Goal: Find specific page/section: Find specific page/section

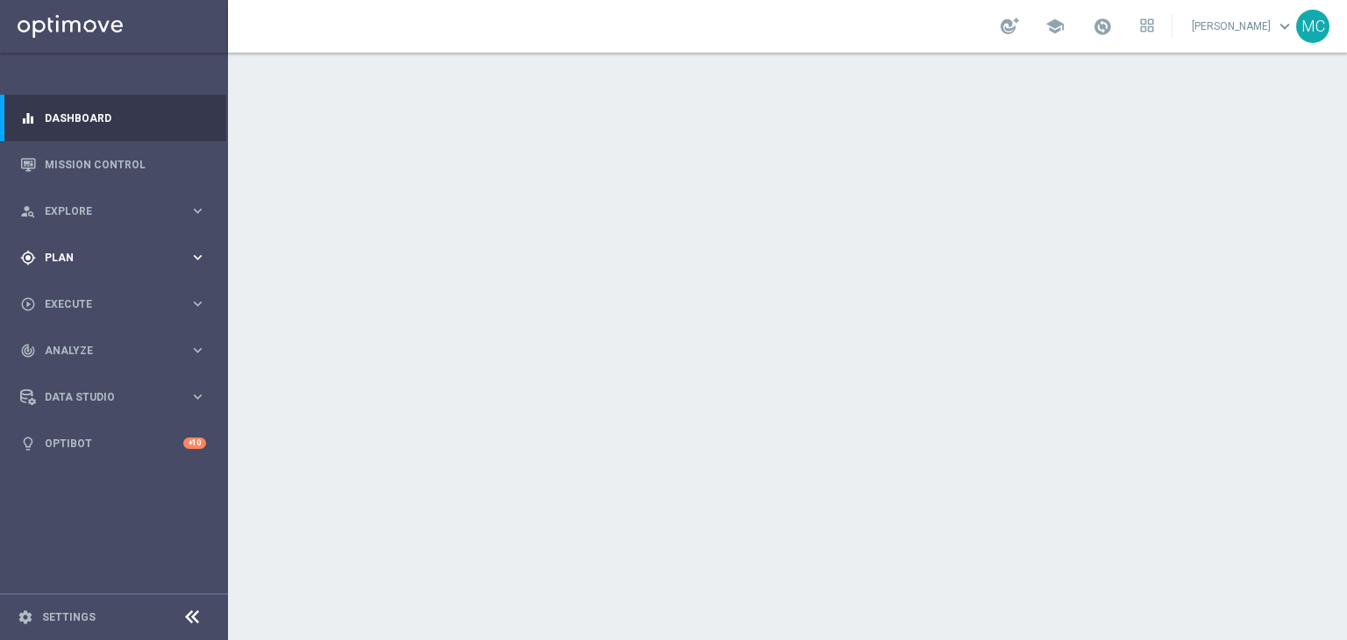
click at [192, 261] on icon "keyboard_arrow_right" at bounding box center [197, 257] width 17 height 17
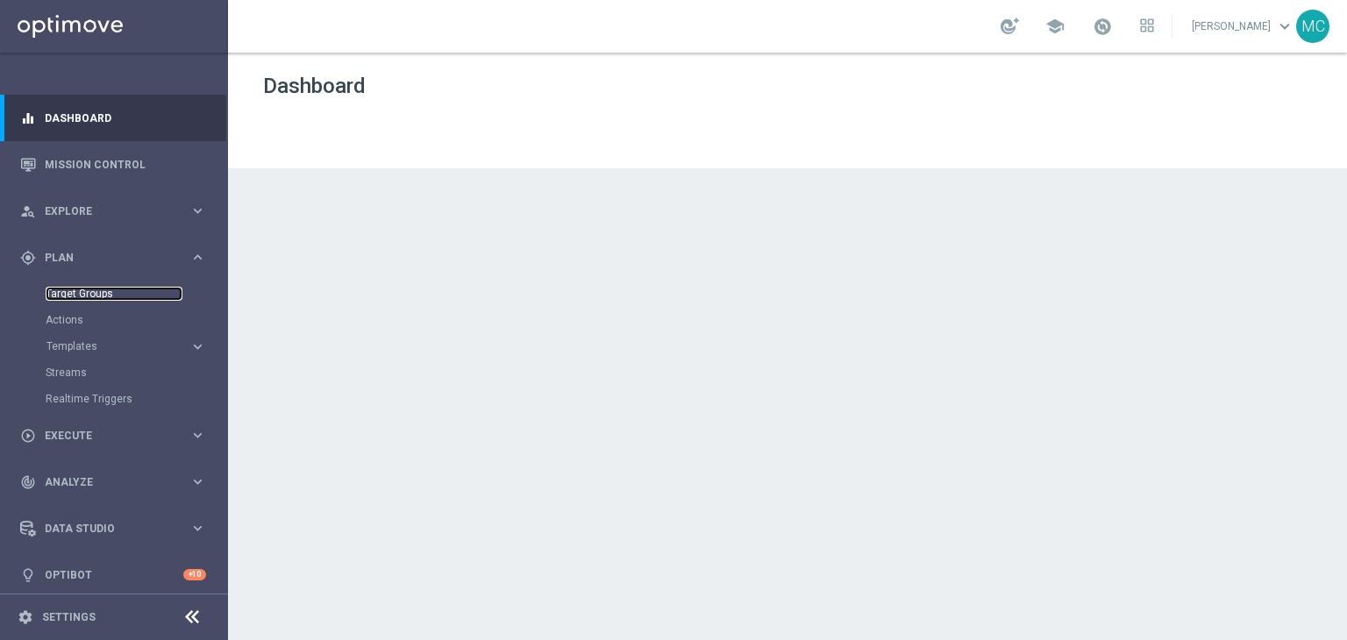
click at [114, 292] on link "Target Groups" at bounding box center [114, 294] width 137 height 14
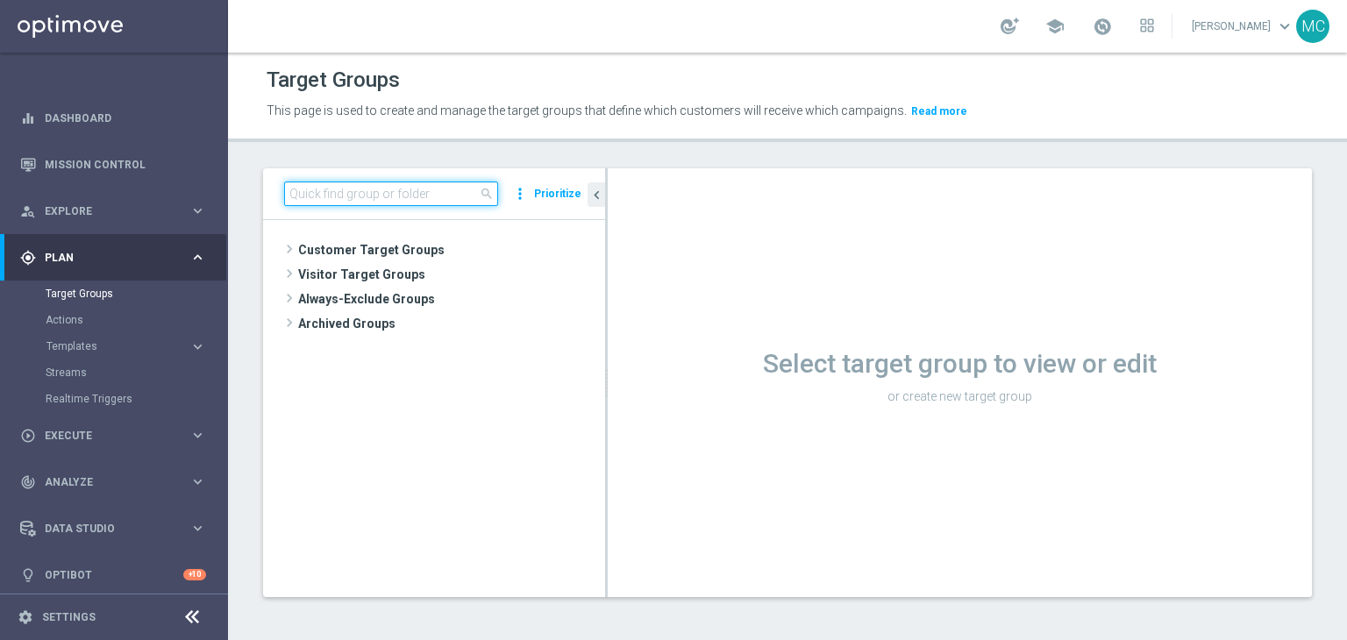
click at [369, 199] on input at bounding box center [391, 194] width 214 height 25
paste input "All cb teaser special games 2025"
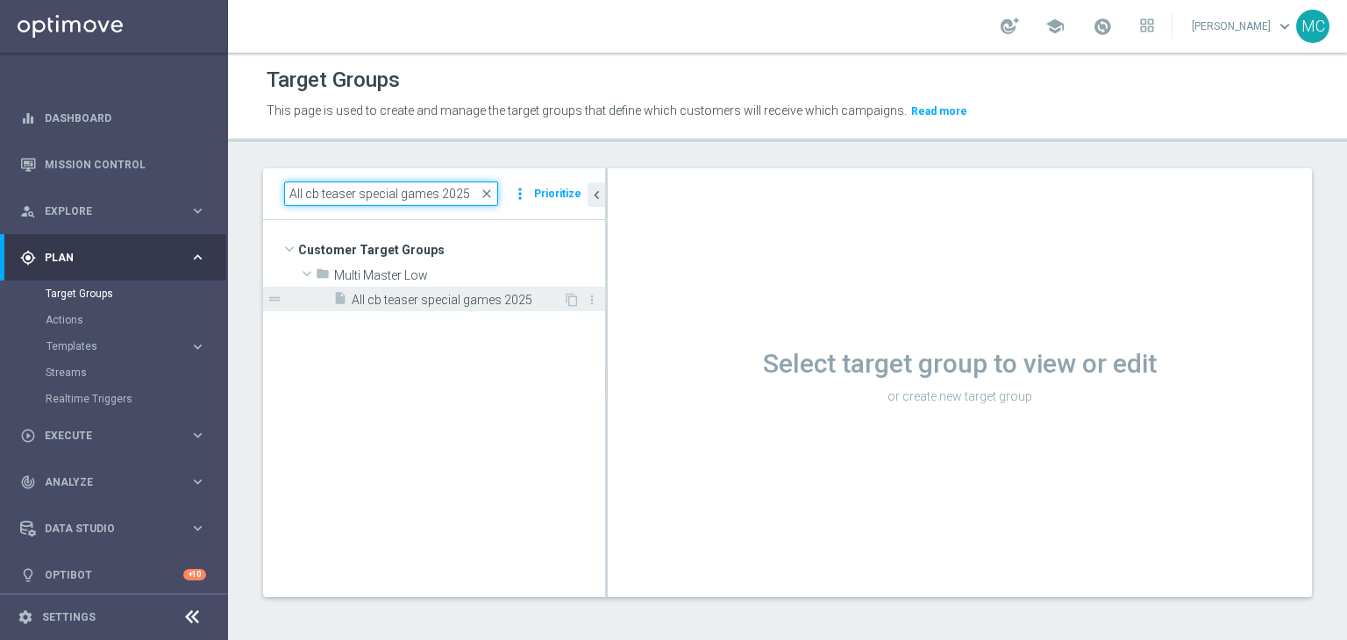
type input "All cb teaser special games 2025"
click at [403, 299] on span "All cb teaser special games 2025" at bounding box center [457, 300] width 211 height 15
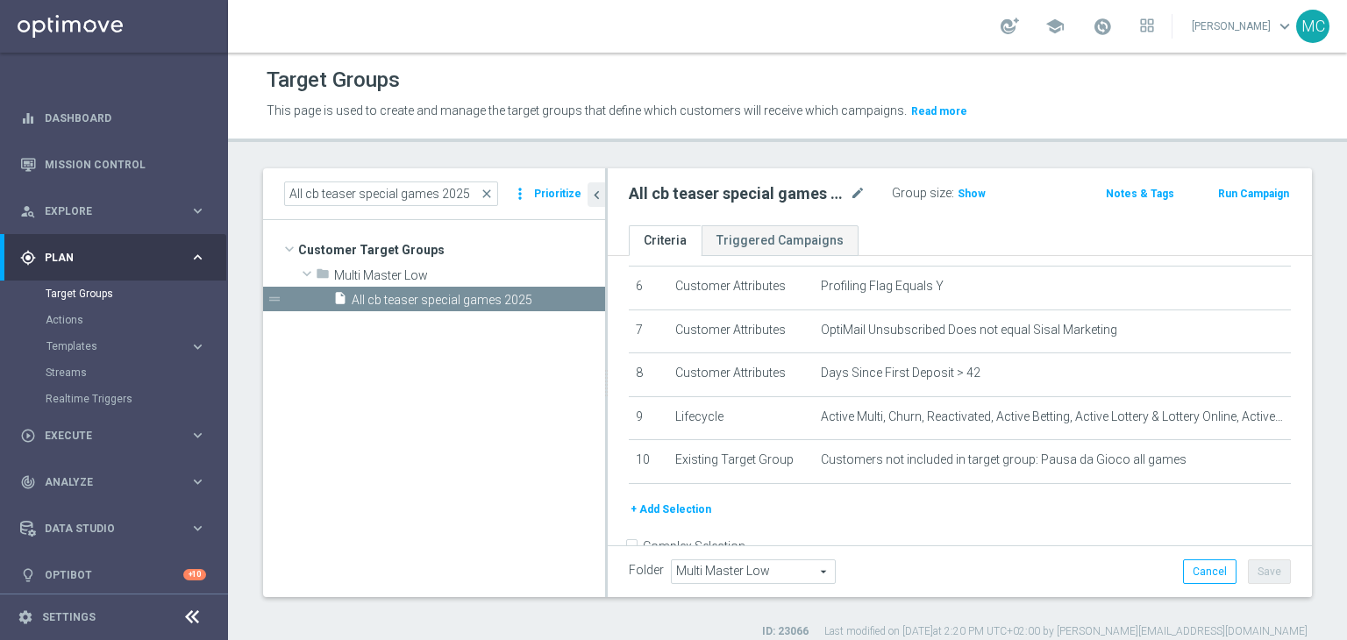
scroll to position [291, 0]
